Goal: Use online tool/utility: Utilize a website feature to perform a specific function

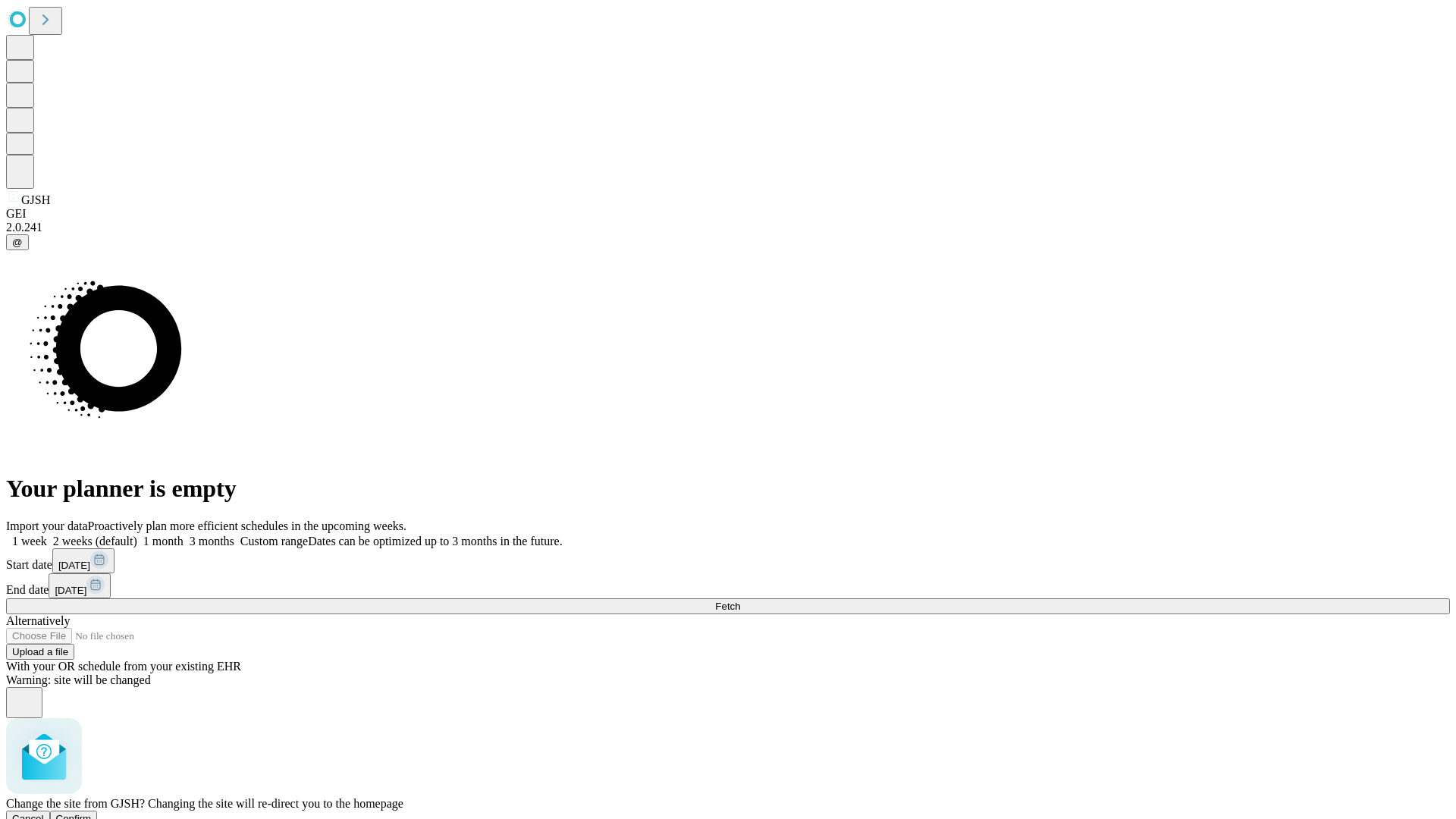
click at [92, 813] on span "Confirm" at bounding box center [73, 818] width 35 height 11
click at [184, 534] on label "1 month" at bounding box center [161, 541] width 46 height 13
click at [741, 600] on span "Fetch" at bounding box center [728, 606] width 25 height 11
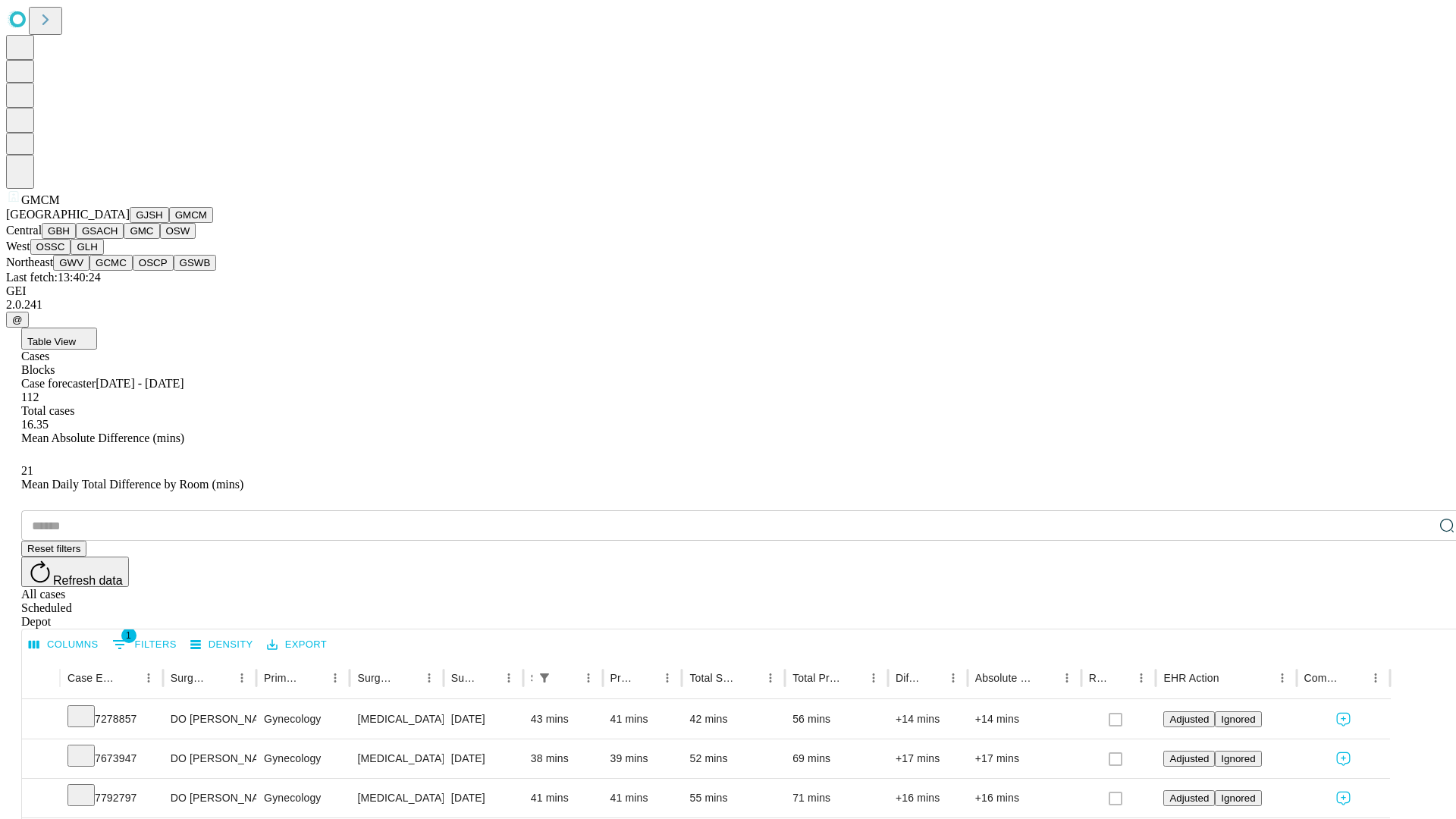
click at [76, 238] on button "GBH" at bounding box center [58, 230] width 34 height 16
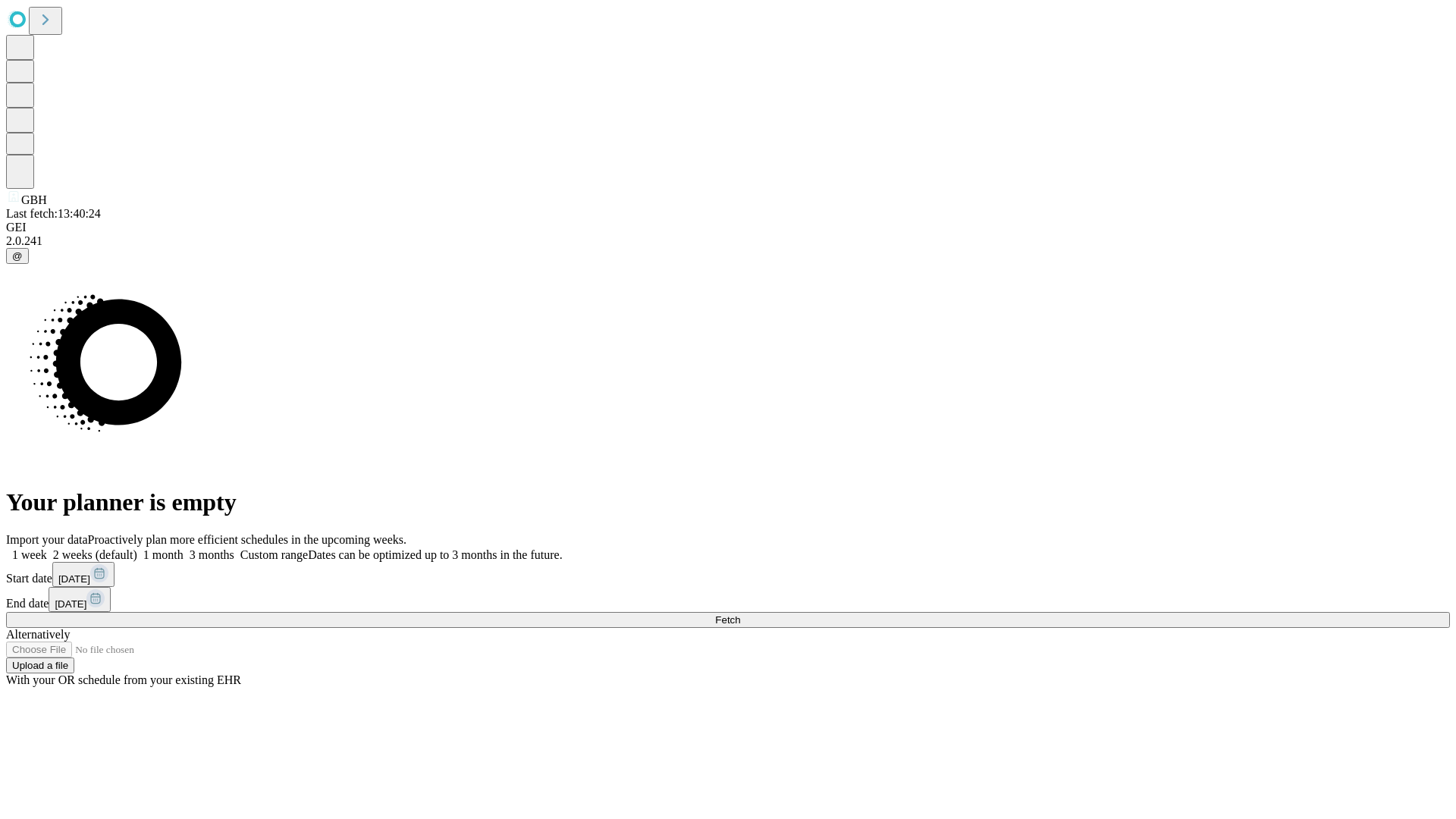
click at [184, 548] on label "1 month" at bounding box center [161, 555] width 46 height 13
click at [741, 614] on span "Fetch" at bounding box center [728, 620] width 25 height 11
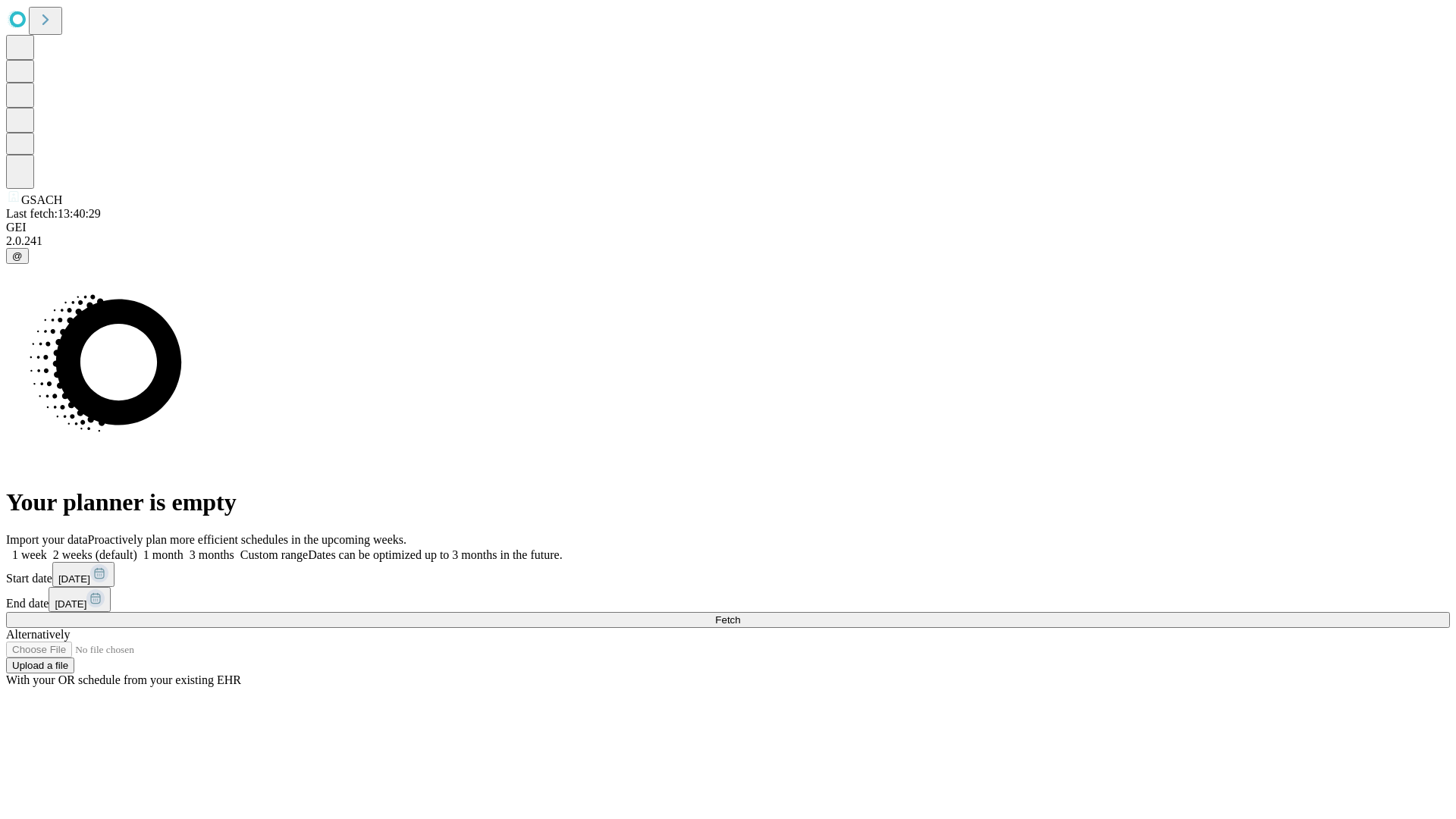
click at [184, 548] on label "1 month" at bounding box center [161, 555] width 46 height 13
click at [741, 614] on span "Fetch" at bounding box center [728, 620] width 25 height 11
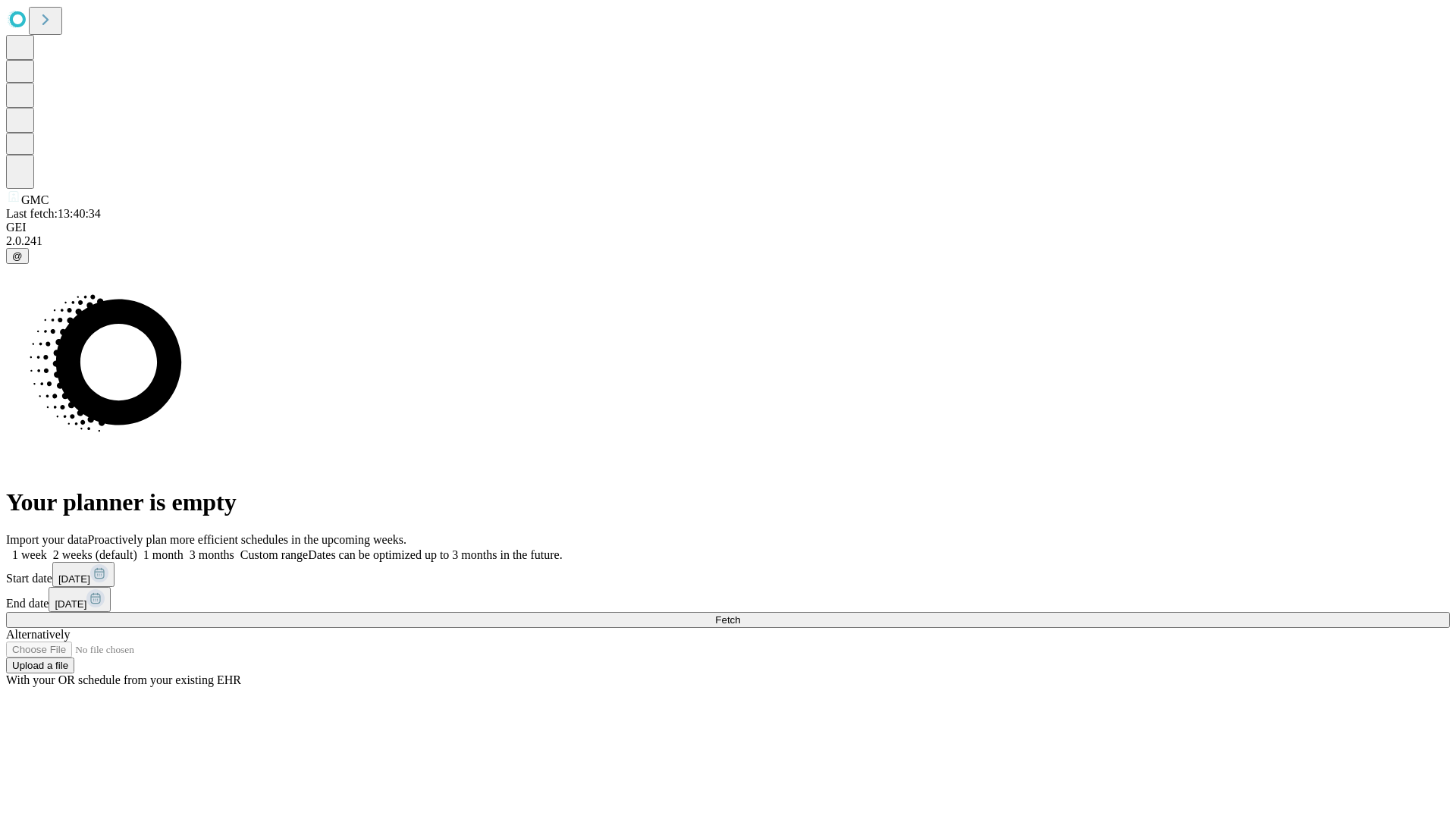
click at [184, 548] on label "1 month" at bounding box center [161, 555] width 46 height 13
click at [741, 614] on span "Fetch" at bounding box center [728, 620] width 25 height 11
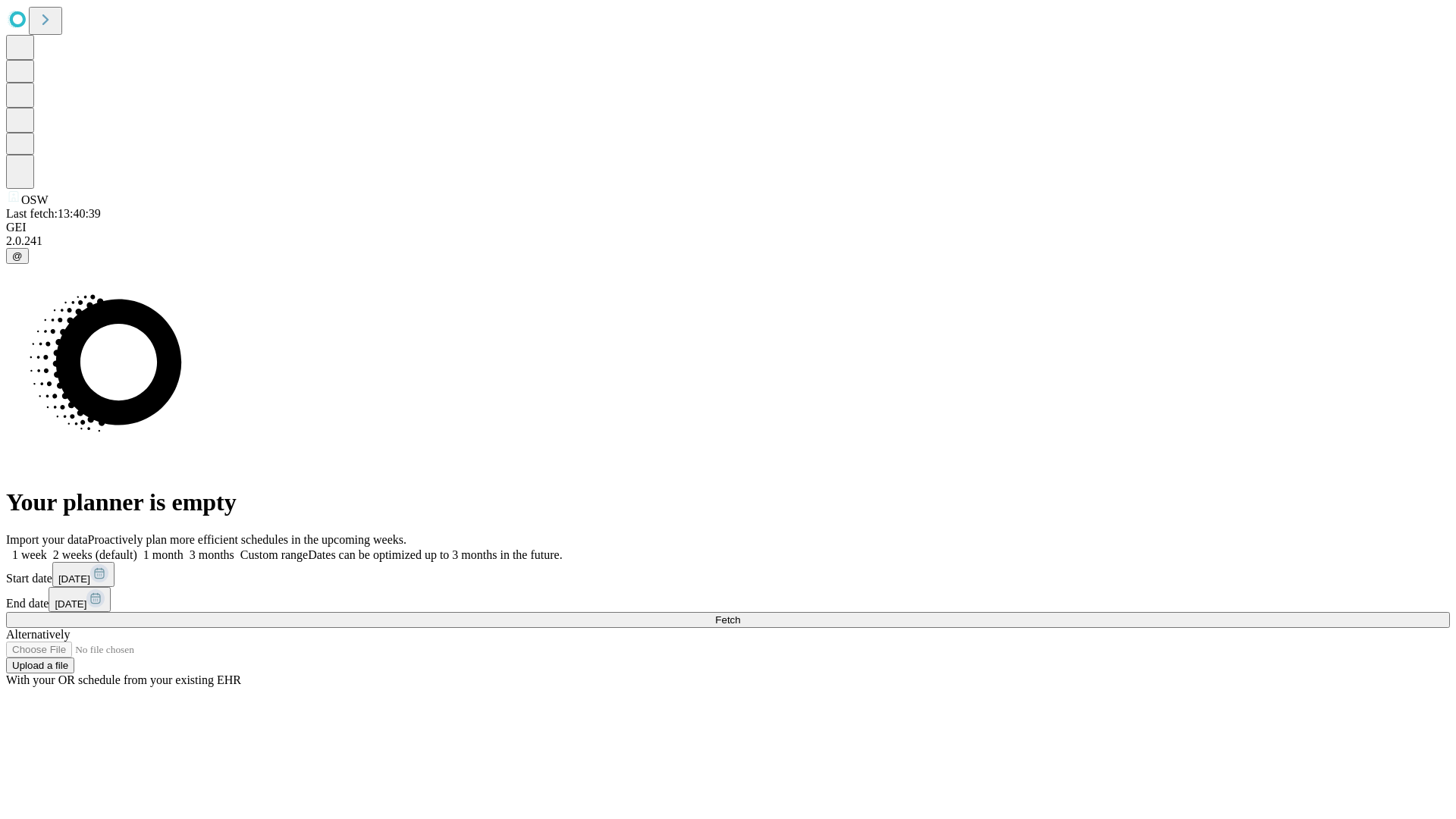
click at [184, 548] on label "1 month" at bounding box center [161, 555] width 46 height 13
click at [741, 614] on span "Fetch" at bounding box center [728, 620] width 25 height 11
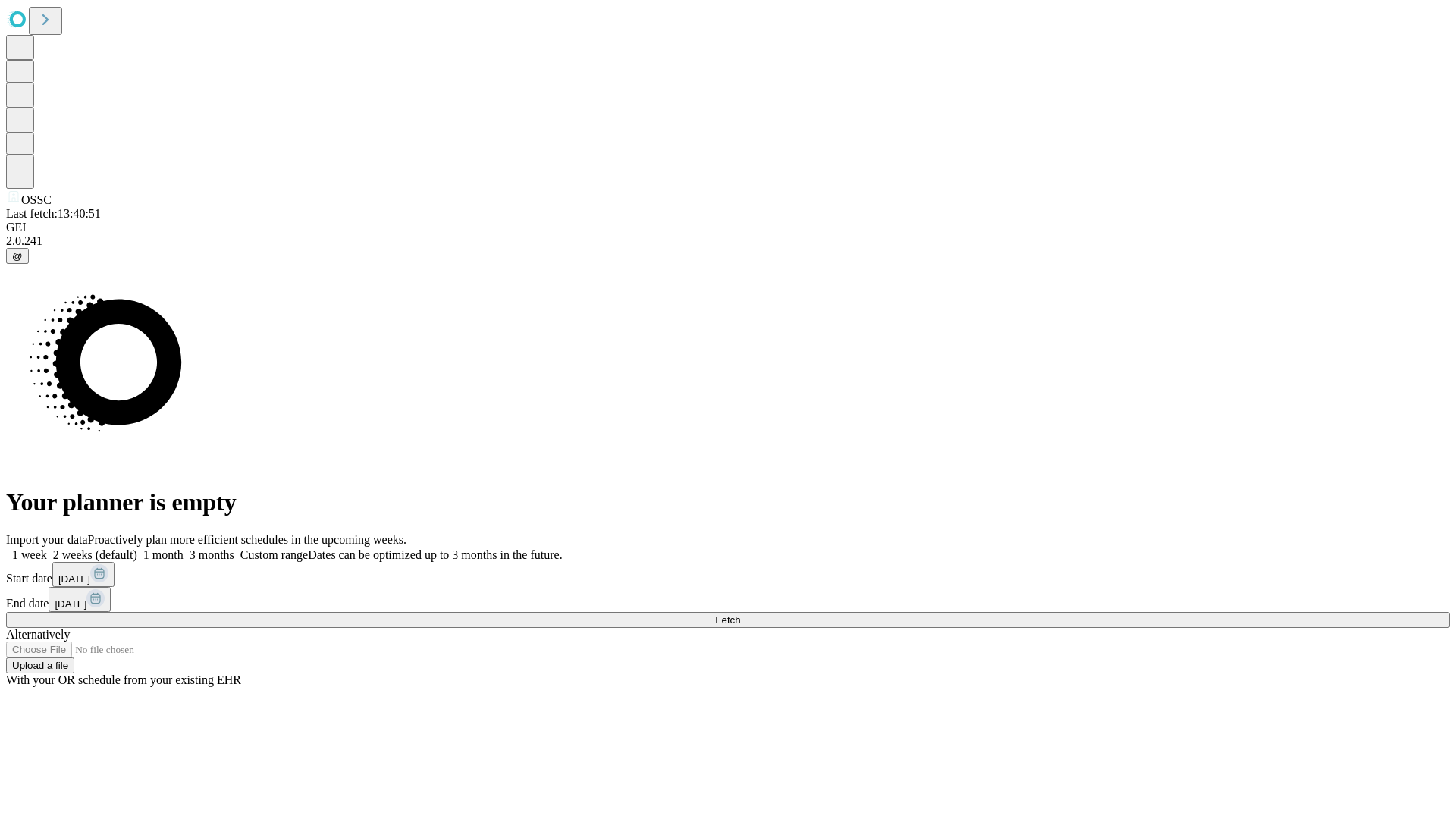
click at [184, 548] on label "1 month" at bounding box center [161, 555] width 46 height 13
click at [741, 614] on span "Fetch" at bounding box center [728, 620] width 25 height 11
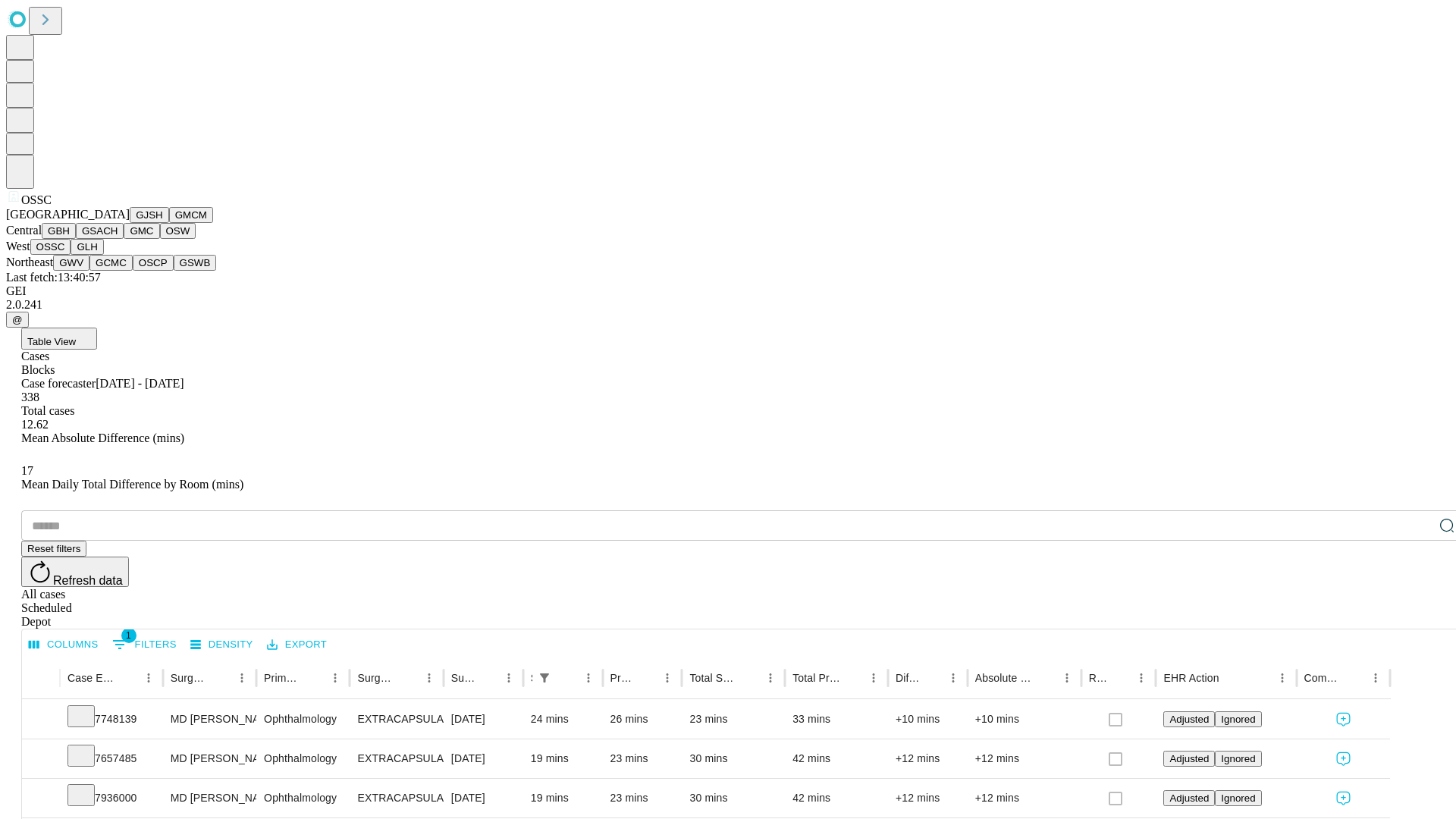
click at [103, 255] on button "GLH" at bounding box center [86, 246] width 32 height 16
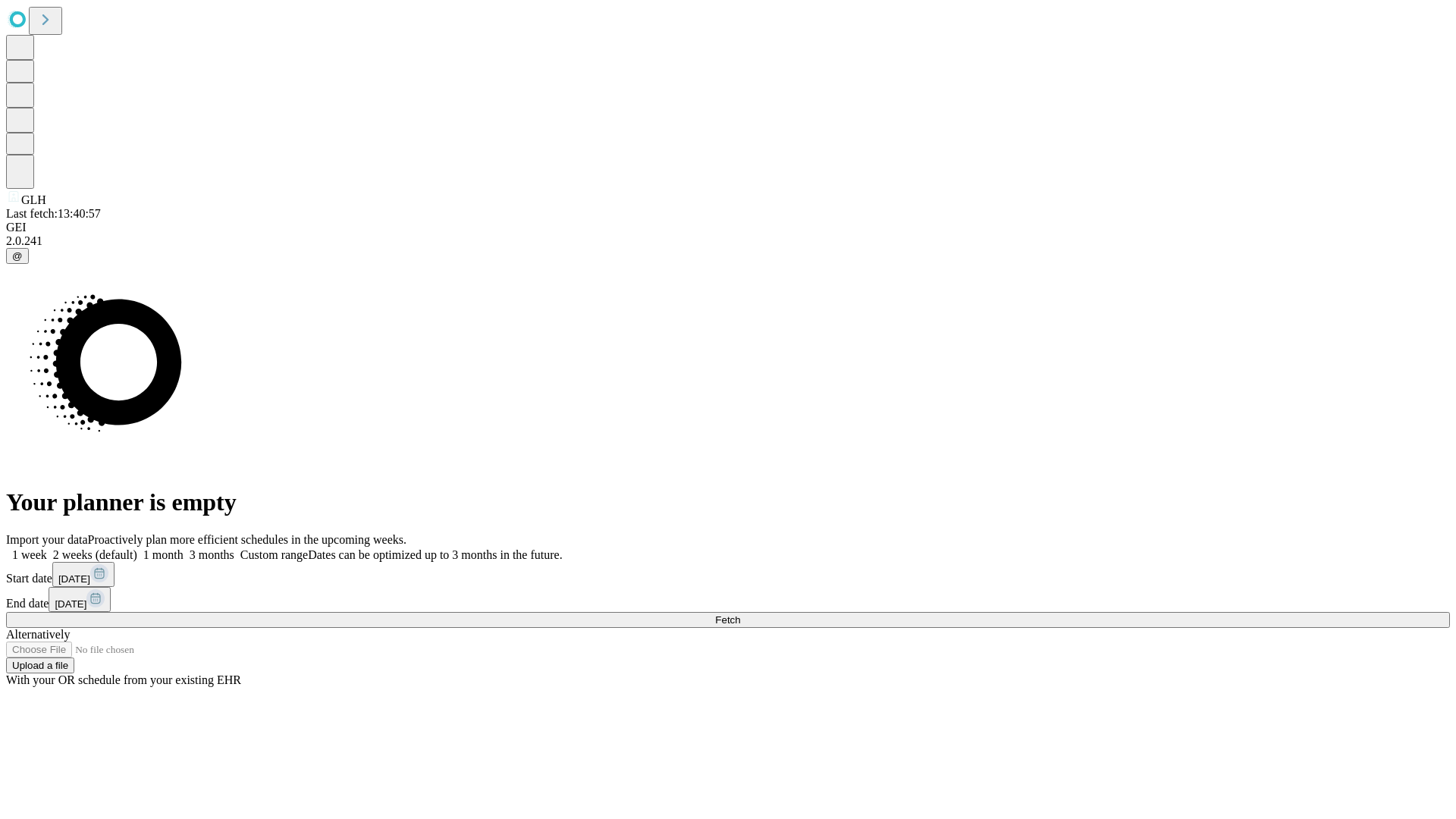
click at [184, 548] on label "1 month" at bounding box center [161, 555] width 46 height 13
click at [741, 614] on span "Fetch" at bounding box center [728, 620] width 25 height 11
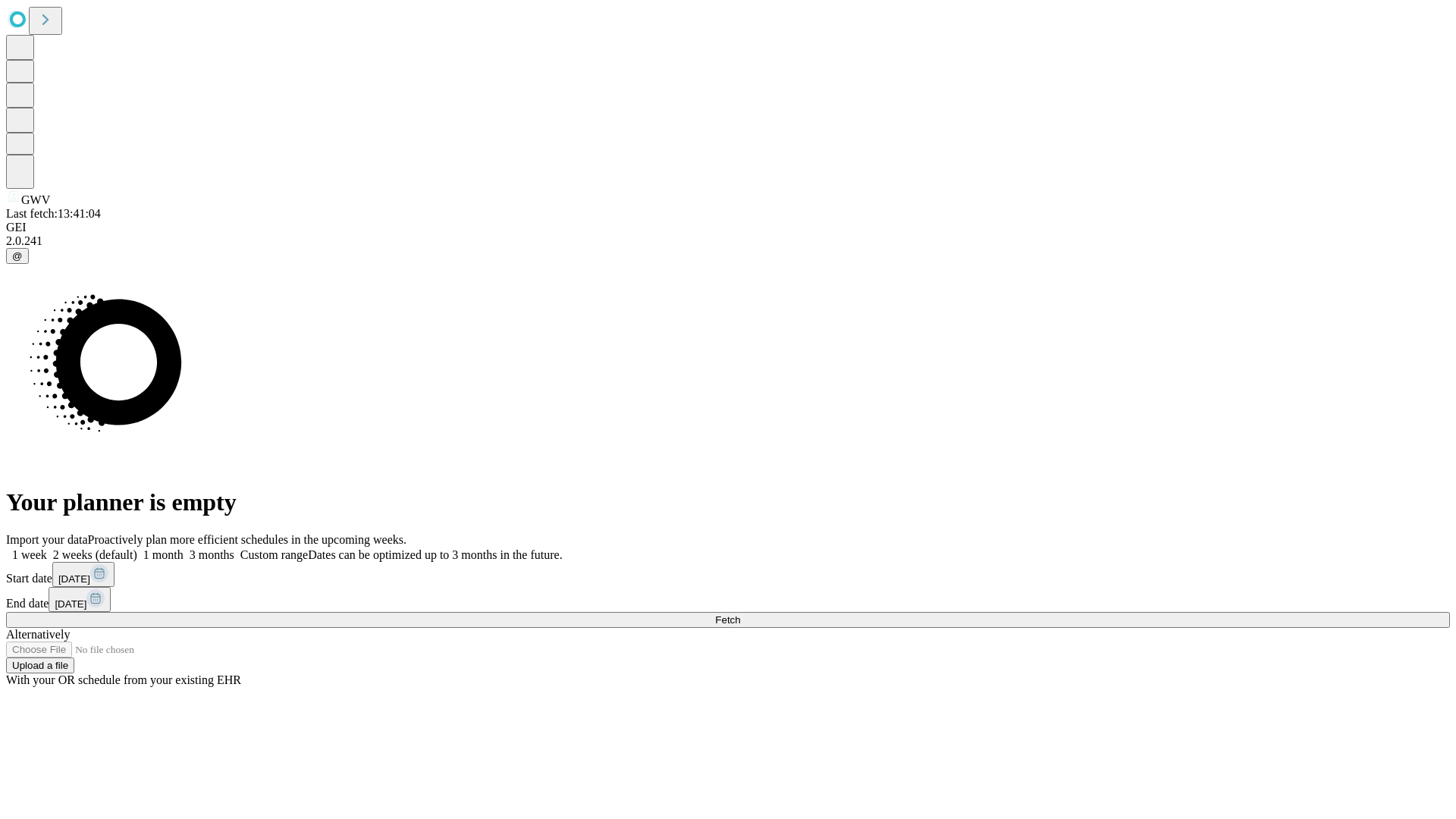
click at [184, 548] on label "1 month" at bounding box center [161, 555] width 46 height 13
click at [741, 614] on span "Fetch" at bounding box center [728, 620] width 25 height 11
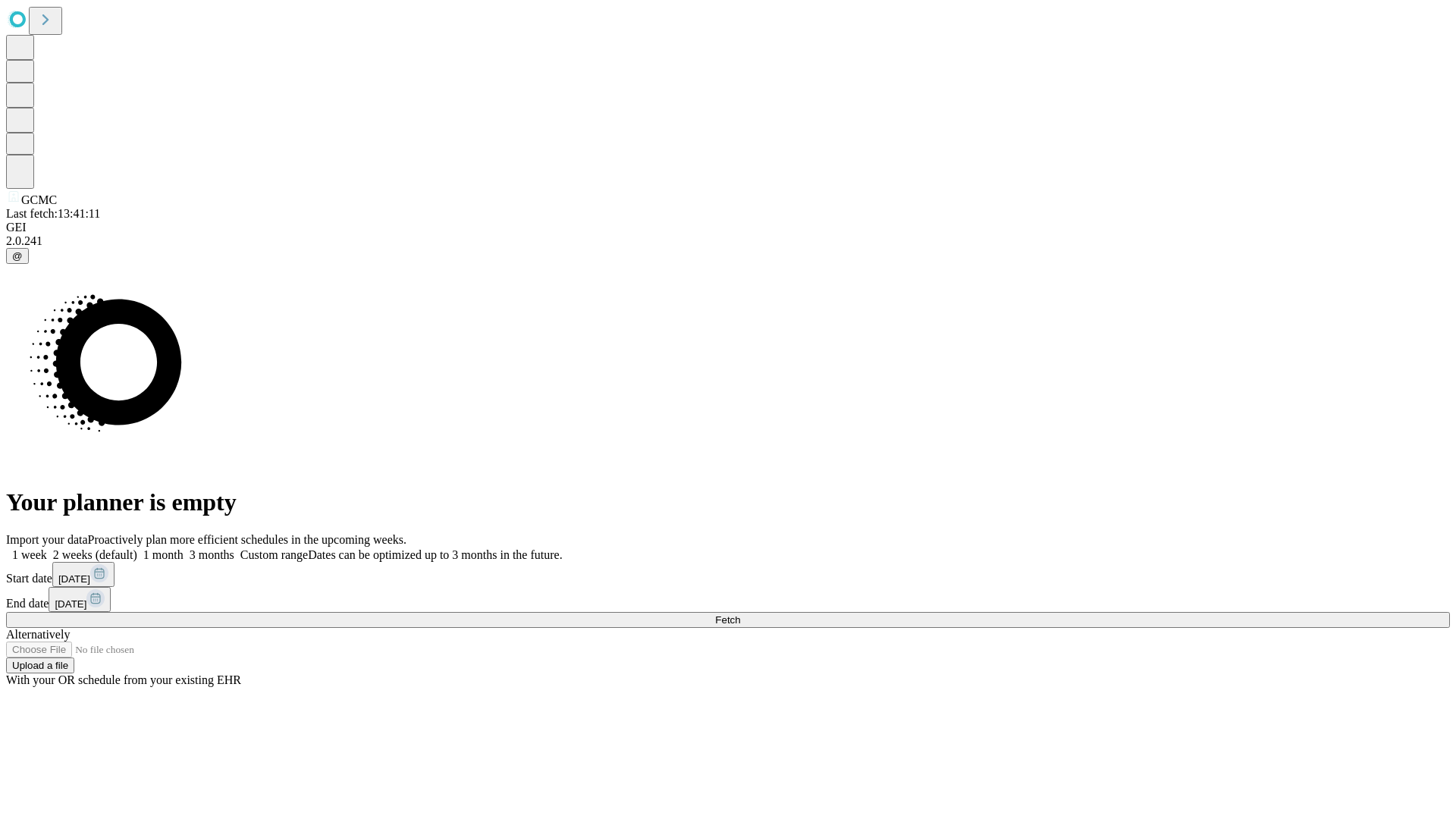
click at [184, 548] on label "1 month" at bounding box center [161, 555] width 46 height 13
click at [741, 614] on span "Fetch" at bounding box center [728, 620] width 25 height 11
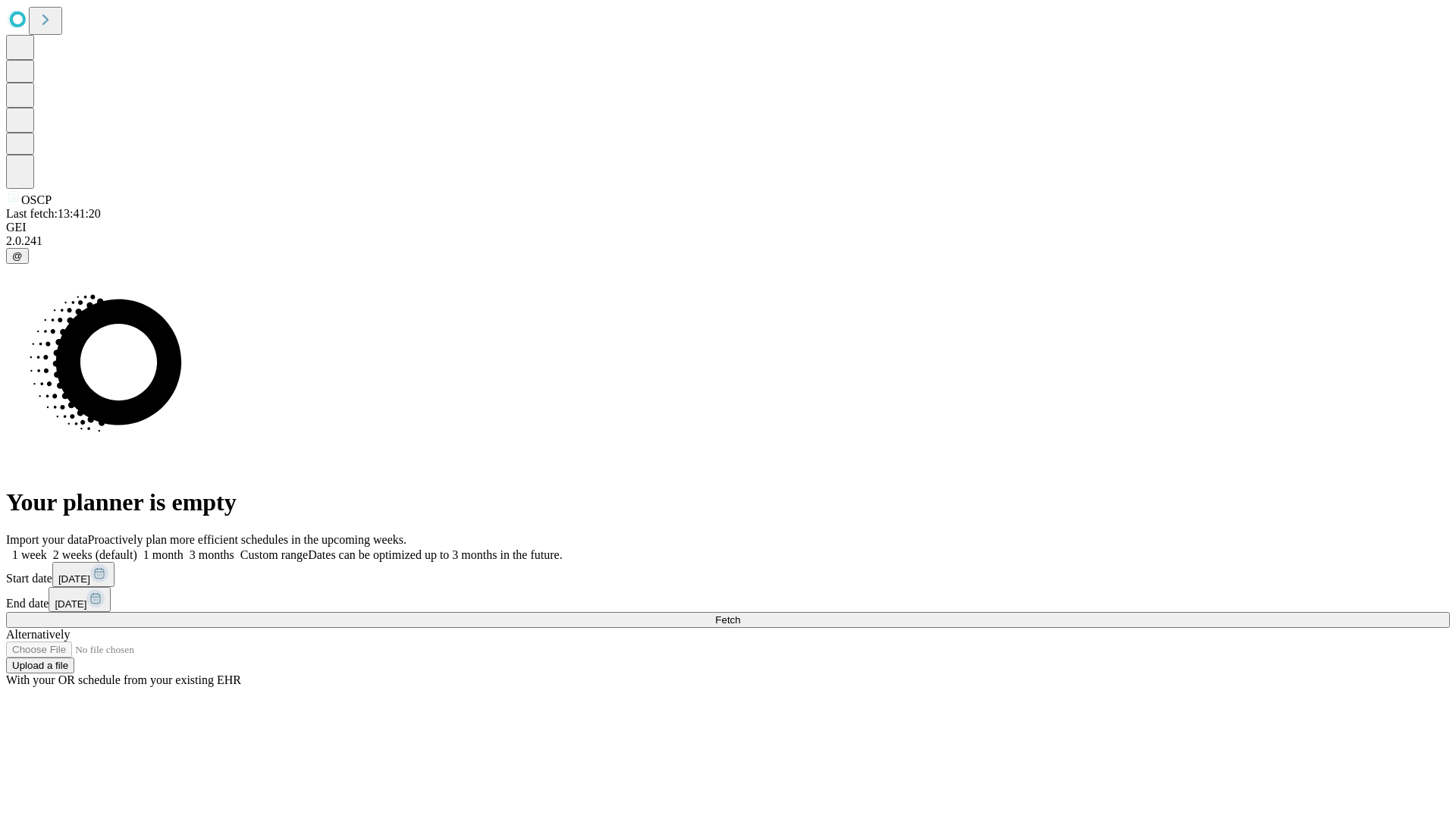
click at [741, 614] on span "Fetch" at bounding box center [728, 620] width 25 height 11
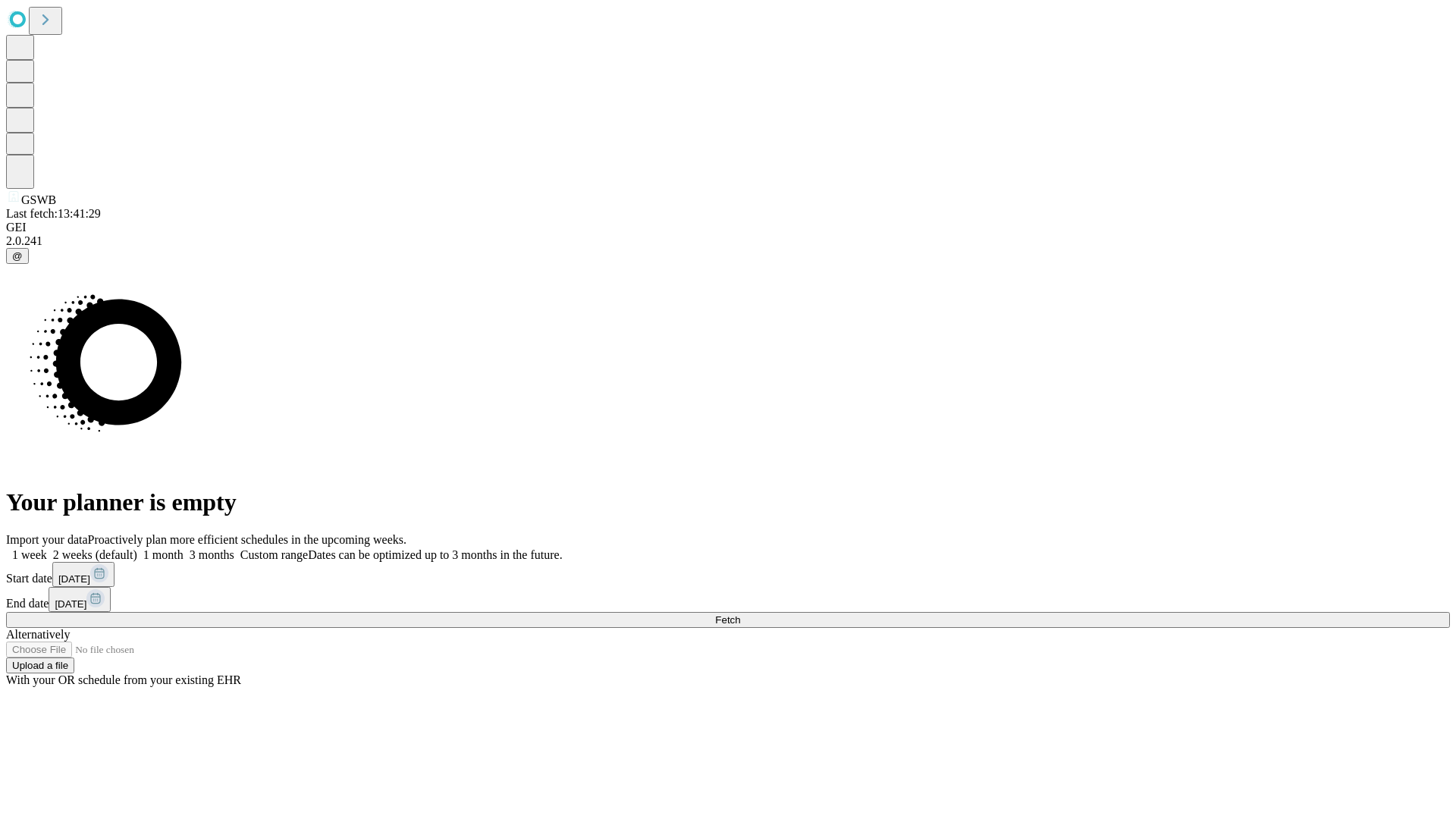
click at [184, 548] on label "1 month" at bounding box center [161, 555] width 46 height 13
click at [741, 614] on span "Fetch" at bounding box center [728, 620] width 25 height 11
